Goal: Task Accomplishment & Management: Use online tool/utility

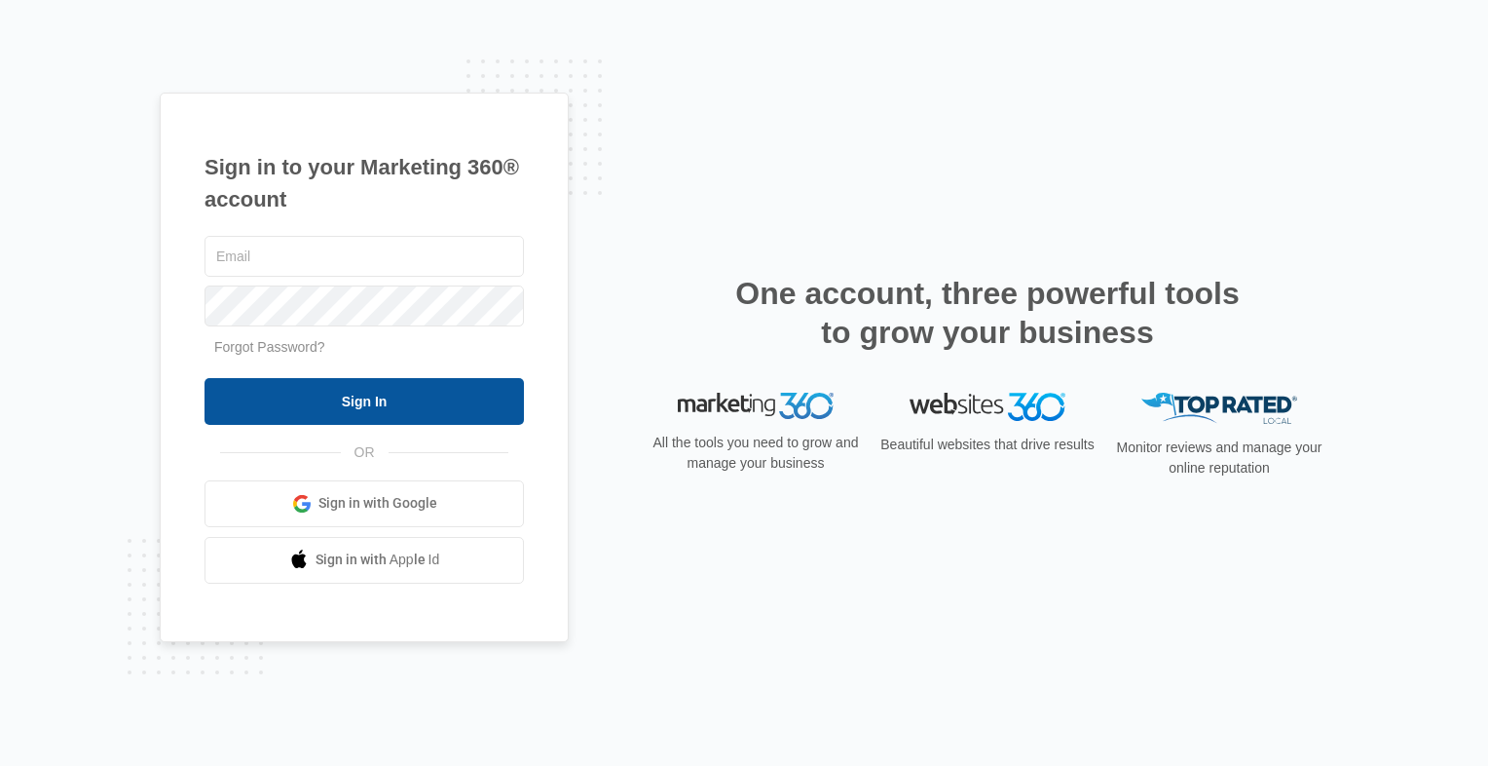
type input "[EMAIL_ADDRESS][DOMAIN_NAME]"
click at [394, 396] on input "Sign In" at bounding box center [364, 401] width 319 height 47
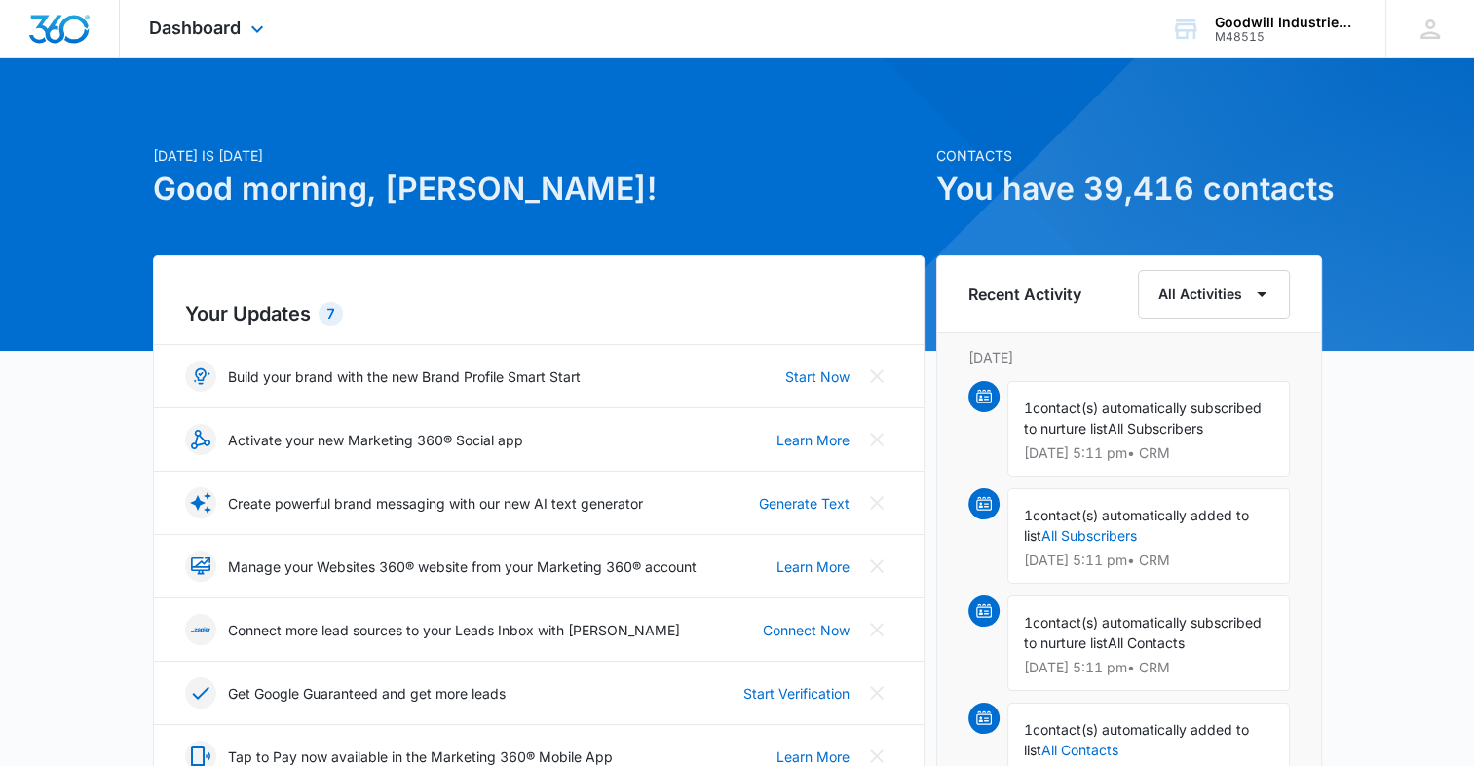
click at [237, 39] on div "Dashboard Apps Reputation Websites Forms CRM Email Social Shop Payments POS Con…" at bounding box center [209, 28] width 178 height 57
